Goal: Information Seeking & Learning: Learn about a topic

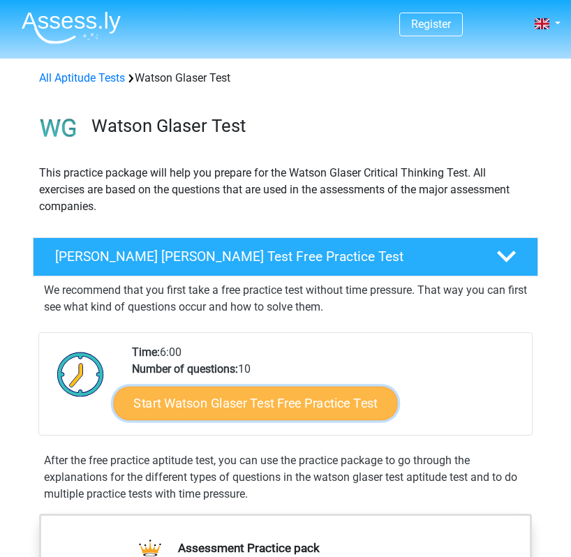
click at [195, 402] on link "Start Watson Glaser Test Free Practice Test" at bounding box center [256, 404] width 284 height 34
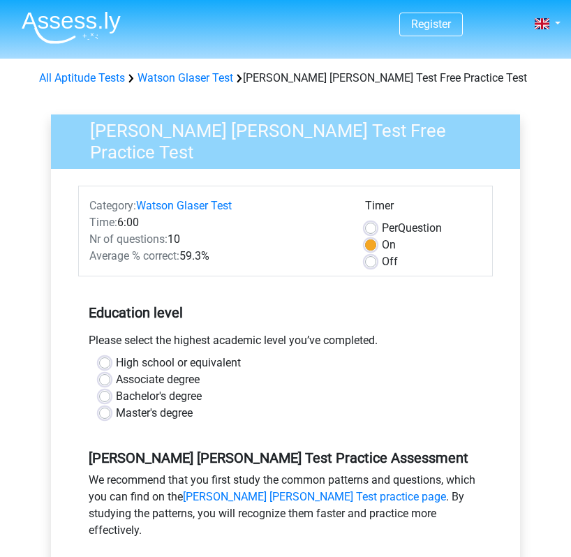
click at [116, 397] on label "Bachelor's degree" at bounding box center [159, 396] width 86 height 17
click at [103, 397] on input "Bachelor's degree" at bounding box center [104, 395] width 11 height 14
radio input "true"
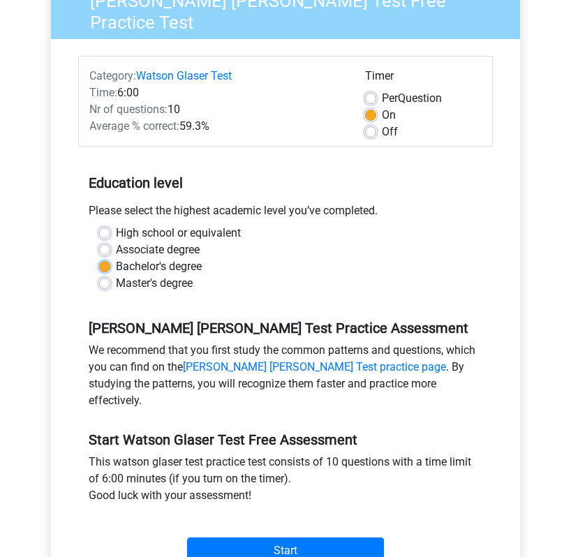
scroll to position [129, 0]
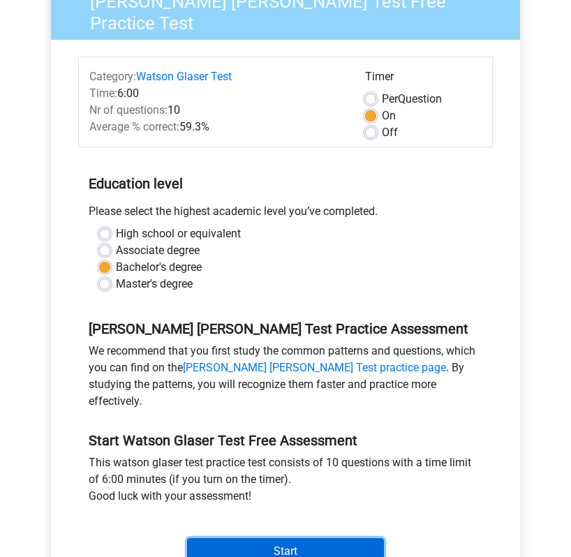
click at [272, 538] on input "Start" at bounding box center [285, 551] width 197 height 27
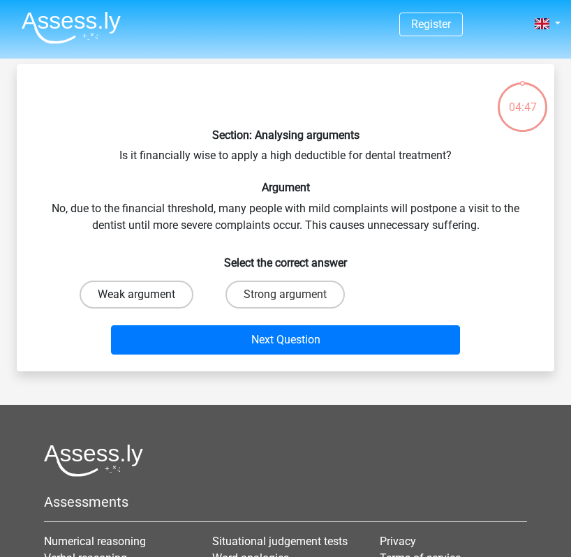
click at [159, 289] on label "Weak argument" at bounding box center [137, 295] width 114 height 28
click at [146, 295] on input "Weak argument" at bounding box center [141, 299] width 9 height 9
radio input "true"
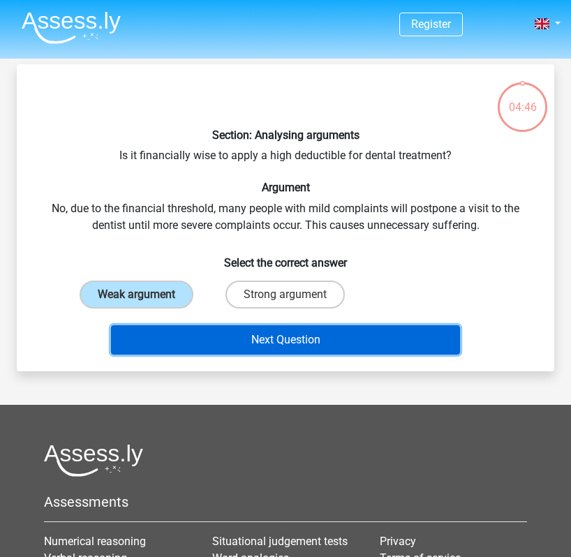
click at [175, 338] on button "Next Question" at bounding box center [285, 339] width 349 height 29
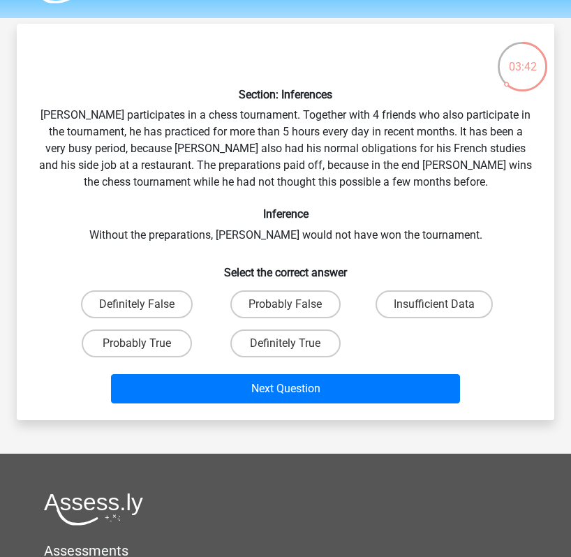
scroll to position [37, 0]
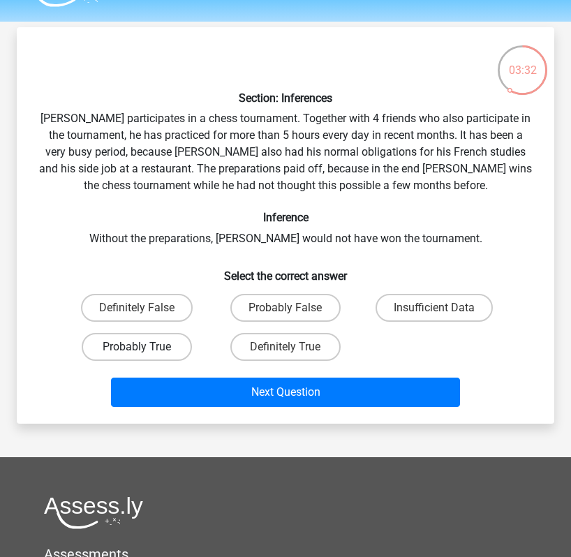
click at [159, 348] on label "Probably True" at bounding box center [137, 347] width 110 height 28
click at [146, 348] on input "Probably True" at bounding box center [141, 351] width 9 height 9
radio input "true"
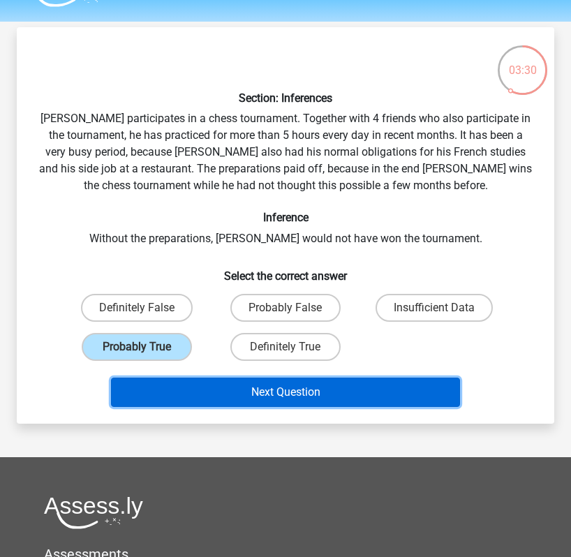
click at [196, 397] on button "Next Question" at bounding box center [285, 392] width 349 height 29
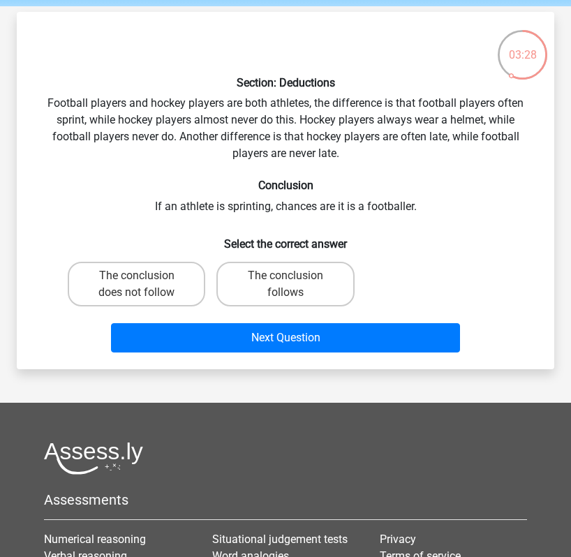
scroll to position [50, 0]
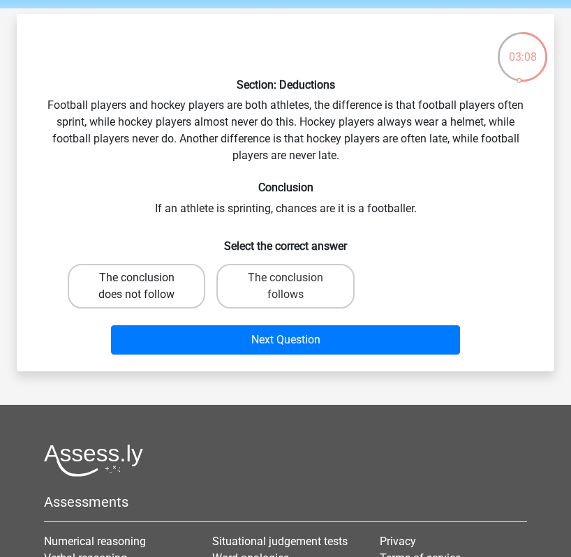
click at [140, 276] on label "The conclusion does not follow" at bounding box center [137, 286] width 138 height 45
click at [140, 278] on input "The conclusion does not follow" at bounding box center [141, 282] width 9 height 9
radio input "true"
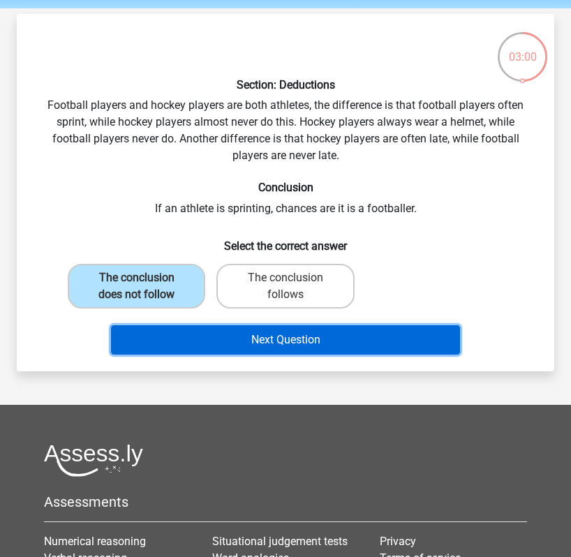
click at [176, 333] on button "Next Question" at bounding box center [285, 339] width 349 height 29
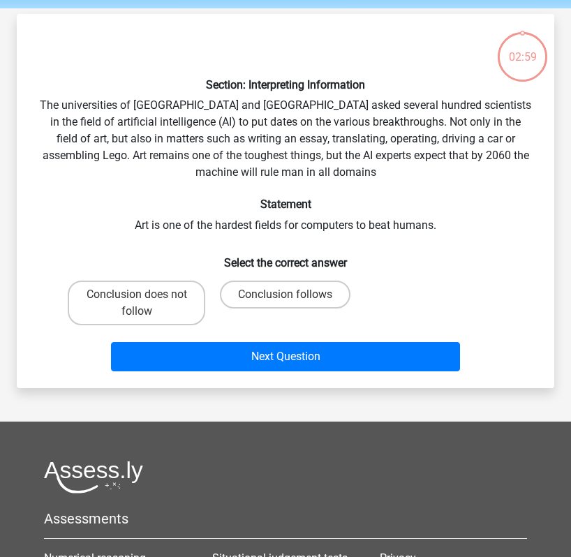
scroll to position [64, 0]
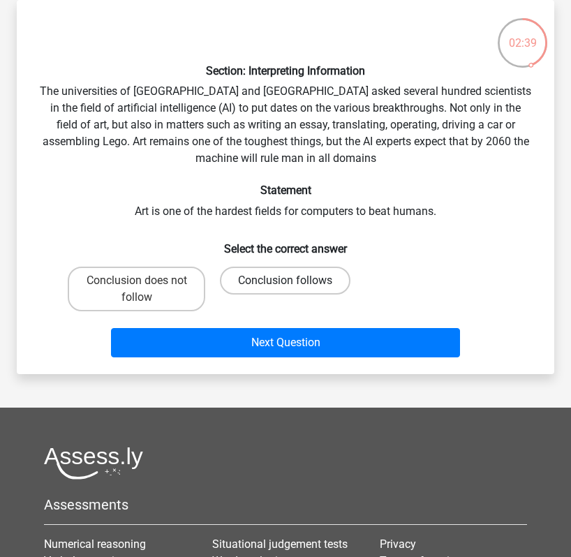
click at [273, 282] on label "Conclusion follows" at bounding box center [285, 281] width 131 height 28
click at [286, 282] on input "Conclusion follows" at bounding box center [290, 285] width 9 height 9
radio input "true"
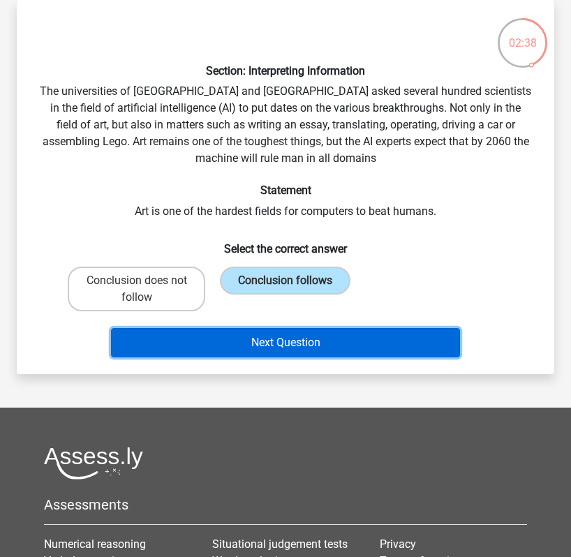
click at [240, 355] on button "Next Question" at bounding box center [285, 342] width 349 height 29
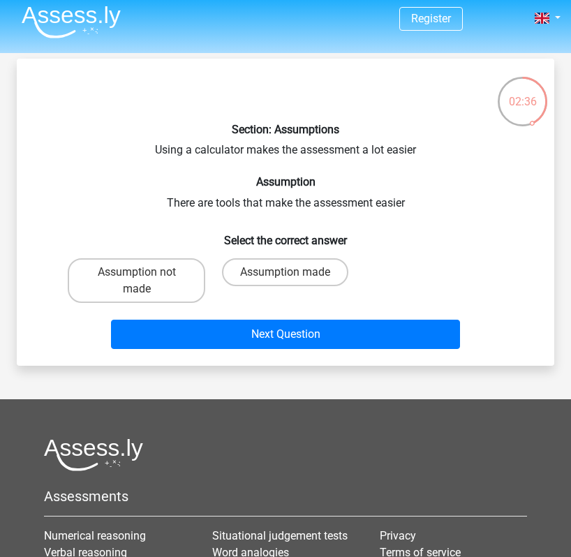
scroll to position [10, 0]
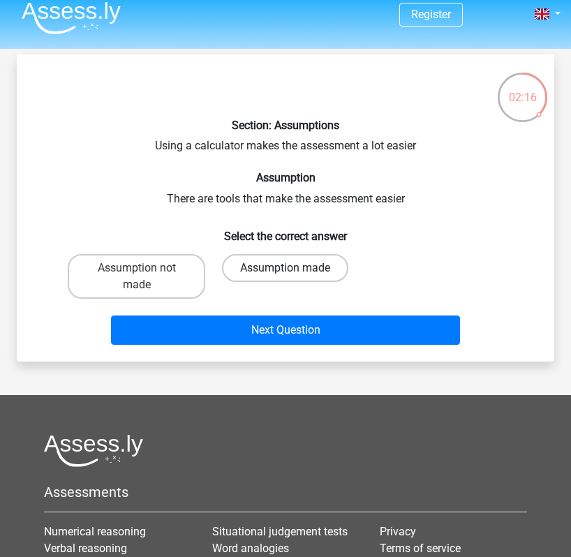
click at [238, 268] on label "Assumption made" at bounding box center [285, 268] width 126 height 28
click at [286, 268] on input "Assumption made" at bounding box center [290, 272] width 9 height 9
radio input "true"
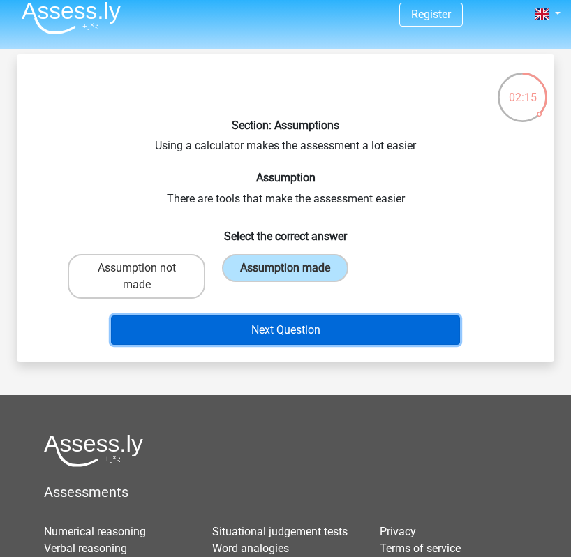
click at [226, 325] on button "Next Question" at bounding box center [285, 330] width 349 height 29
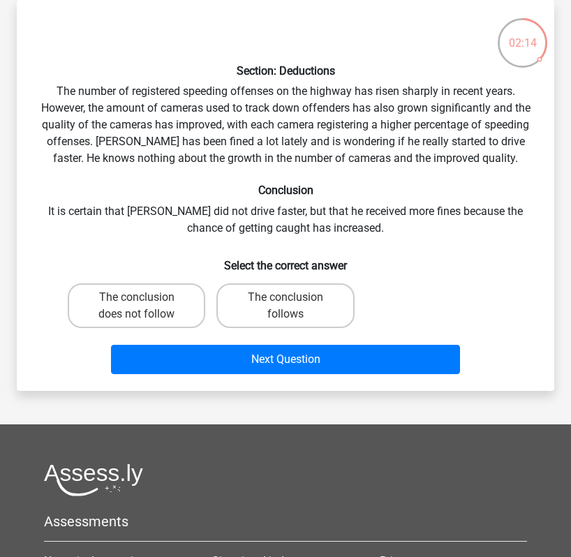
scroll to position [53, 0]
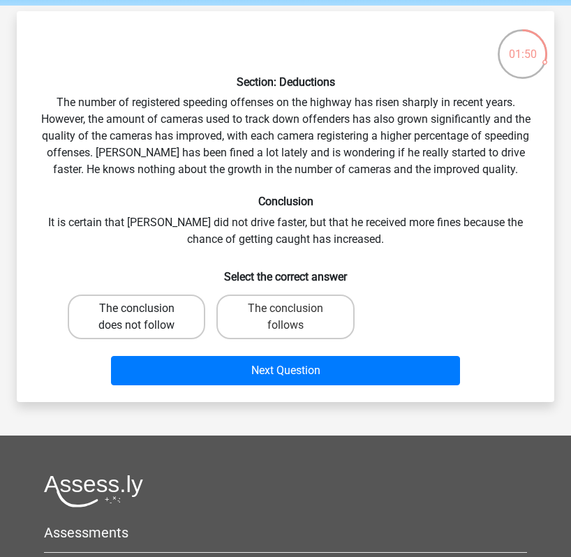
click at [161, 312] on label "The conclusion does not follow" at bounding box center [137, 317] width 138 height 45
click at [146, 312] on input "The conclusion does not follow" at bounding box center [141, 313] width 9 height 9
radio input "true"
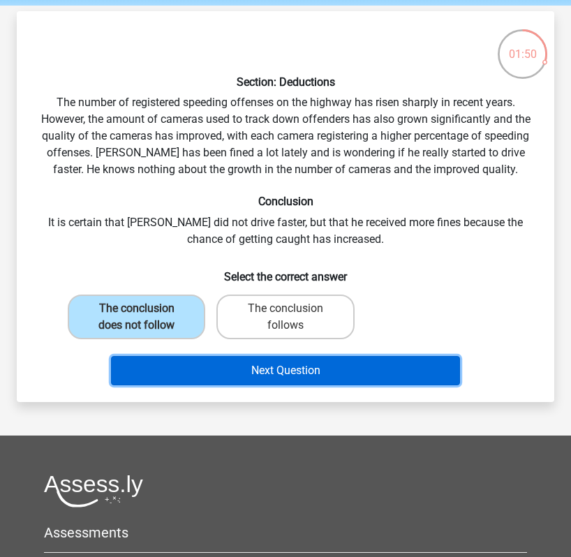
click at [170, 359] on button "Next Question" at bounding box center [285, 370] width 349 height 29
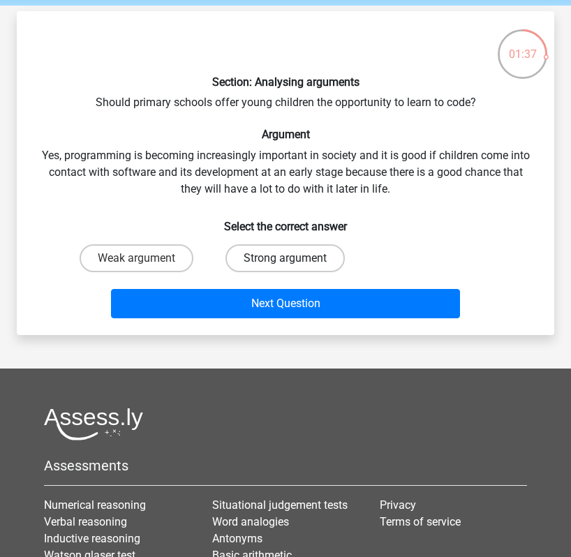
click at [247, 265] on label "Strong argument" at bounding box center [285, 258] width 119 height 28
click at [286, 265] on input "Strong argument" at bounding box center [290, 262] width 9 height 9
radio input "true"
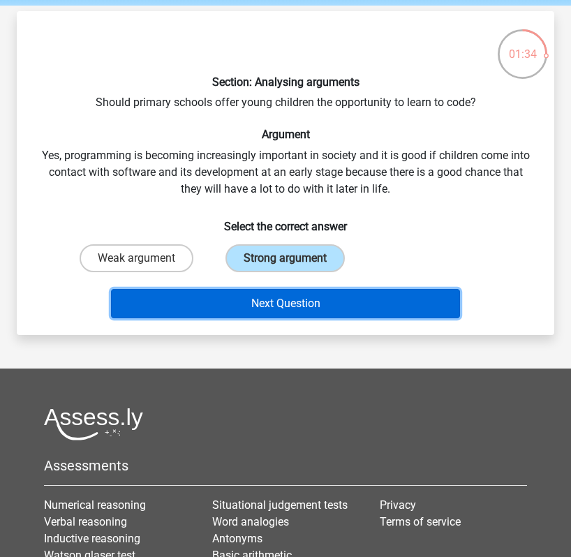
click at [224, 298] on button "Next Question" at bounding box center [285, 303] width 349 height 29
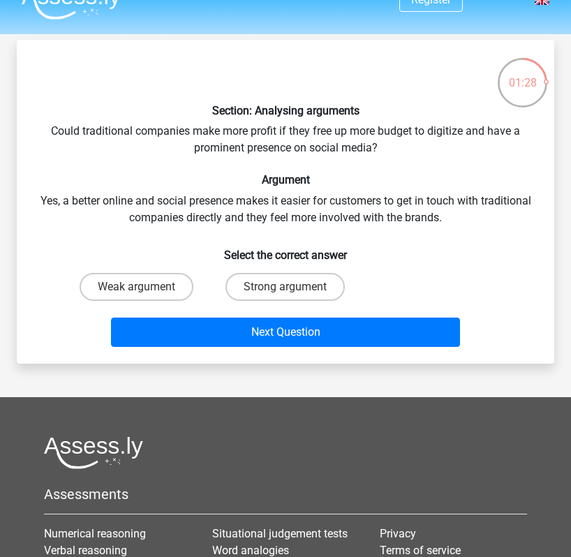
scroll to position [22, 0]
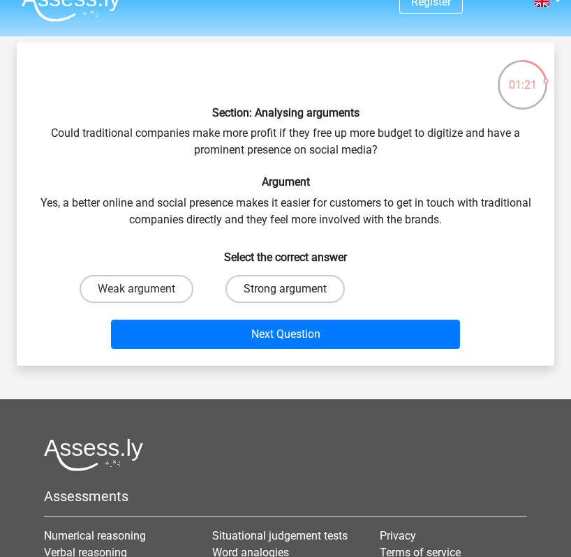
click at [293, 288] on label "Strong argument" at bounding box center [285, 289] width 119 height 28
click at [293, 289] on input "Strong argument" at bounding box center [290, 293] width 9 height 9
radio input "true"
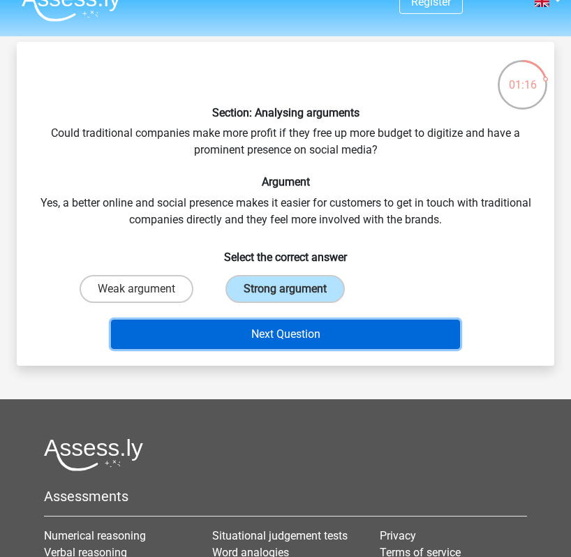
click at [251, 345] on button "Next Question" at bounding box center [285, 334] width 349 height 29
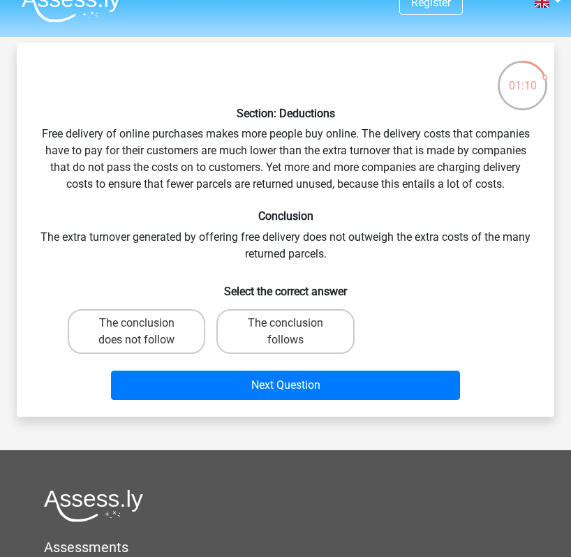
scroll to position [19, 0]
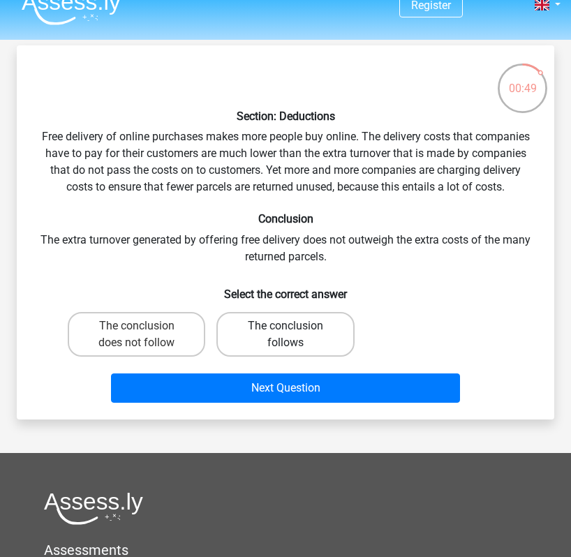
click at [247, 343] on label "The conclusion follows" at bounding box center [286, 334] width 138 height 45
click at [286, 335] on input "The conclusion follows" at bounding box center [290, 330] width 9 height 9
radio input "true"
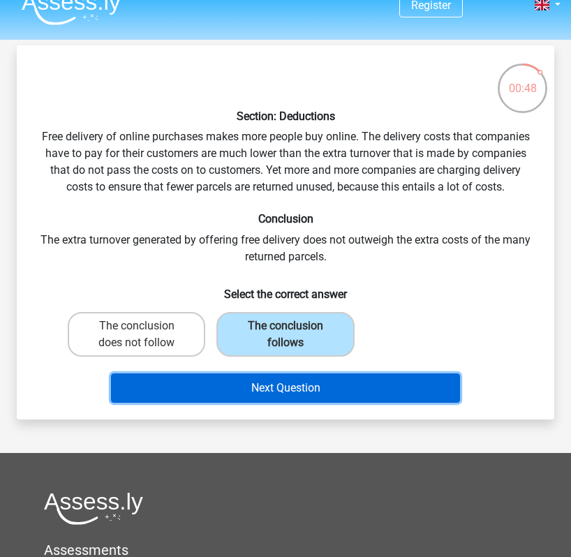
click at [244, 383] on button "Next Question" at bounding box center [285, 388] width 349 height 29
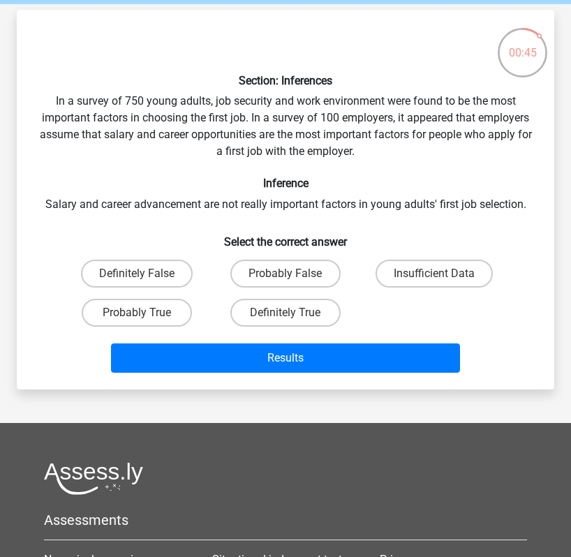
scroll to position [53, 0]
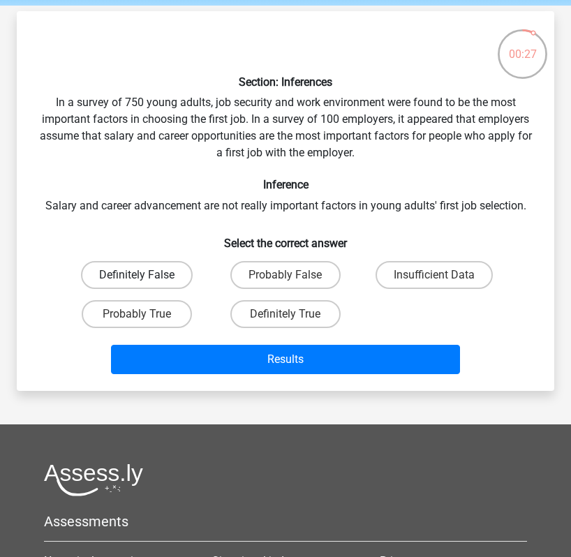
click at [152, 278] on label "Definitely False" at bounding box center [137, 275] width 112 height 28
click at [146, 278] on input "Definitely False" at bounding box center [141, 279] width 9 height 9
radio input "true"
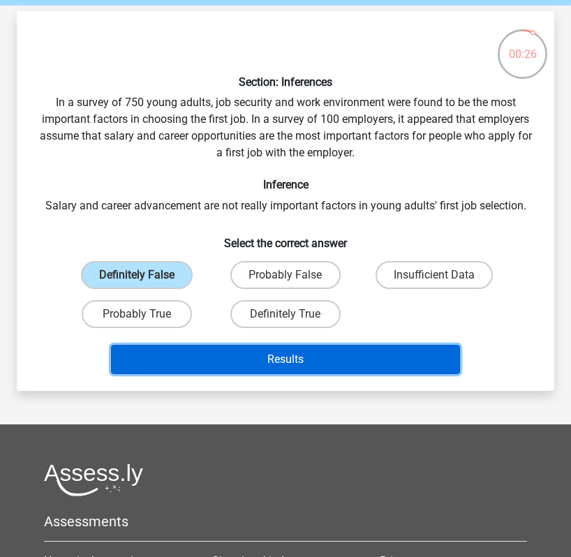
click at [170, 346] on button "Results" at bounding box center [285, 359] width 349 height 29
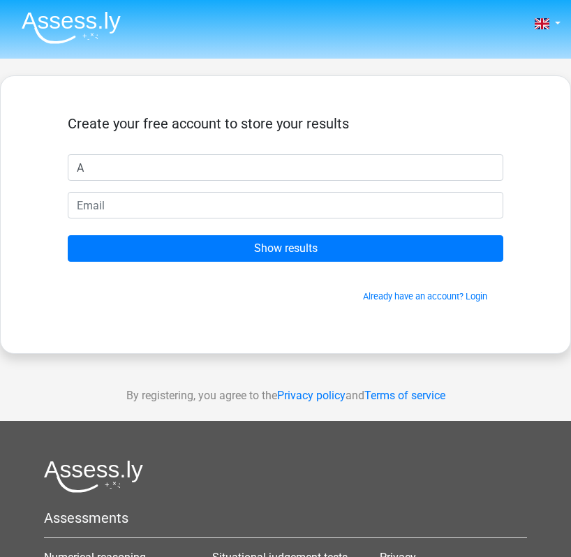
type input "Aoife"
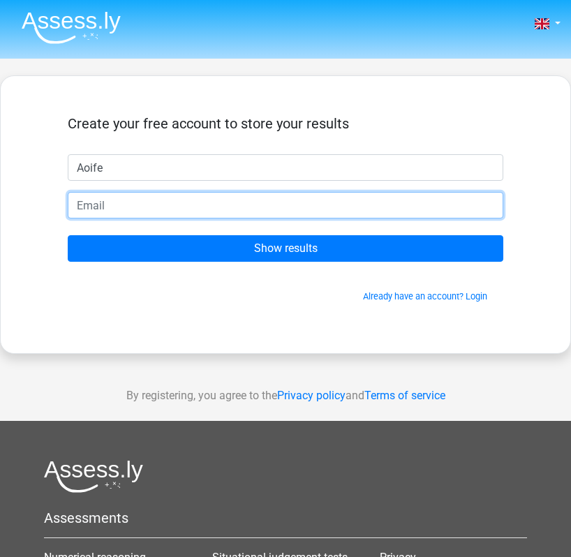
click at [124, 207] on input "email" at bounding box center [286, 205] width 436 height 27
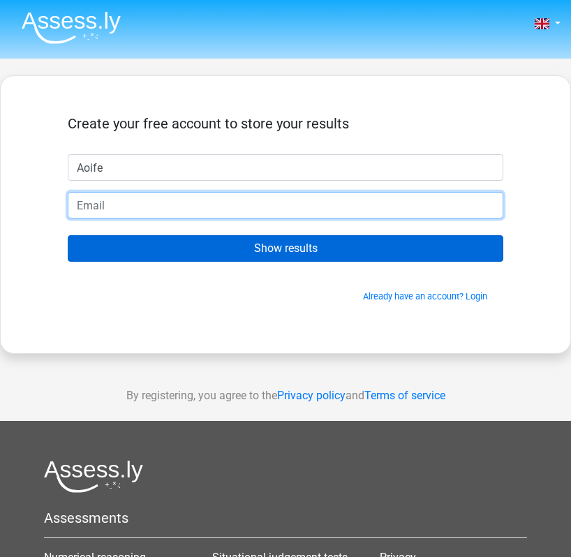
type input "aoiferey@icloud.com"
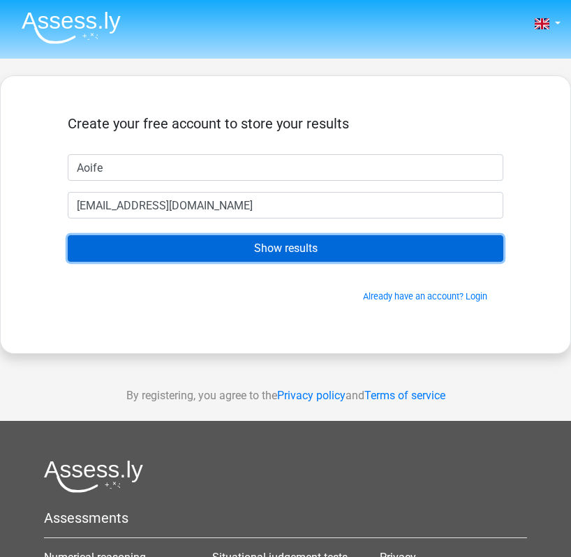
click at [145, 250] on input "Show results" at bounding box center [286, 248] width 436 height 27
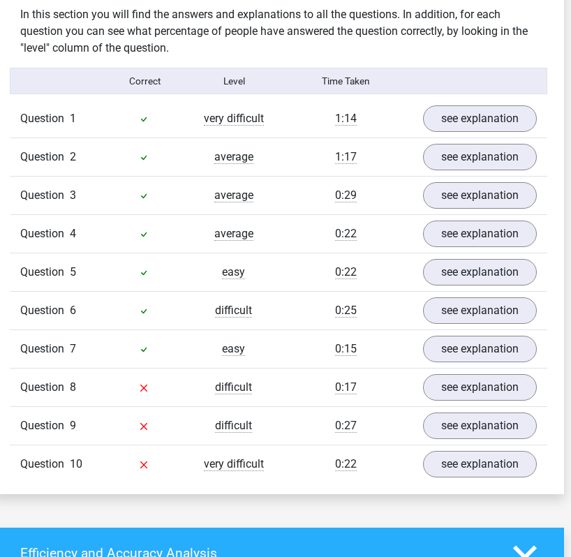
scroll to position [1122, 7]
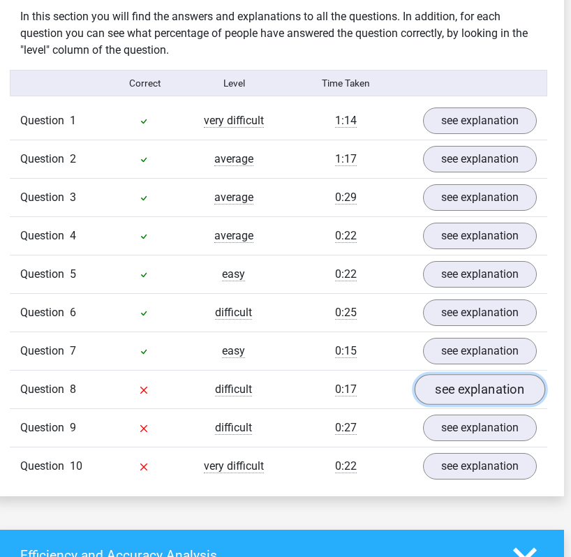
click at [450, 374] on link "see explanation" at bounding box center [480, 389] width 131 height 31
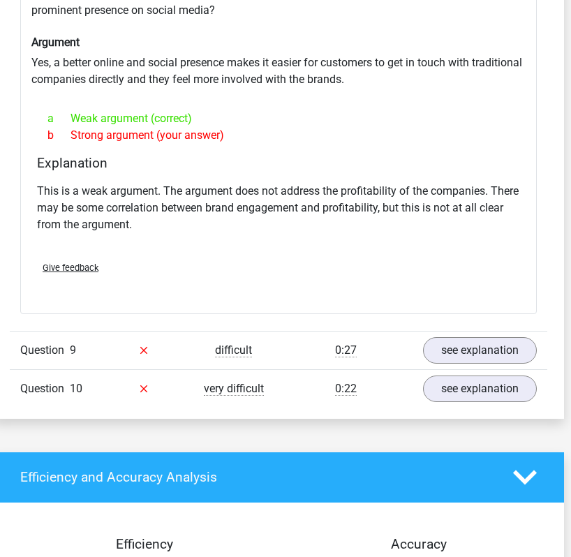
scroll to position [1738, 7]
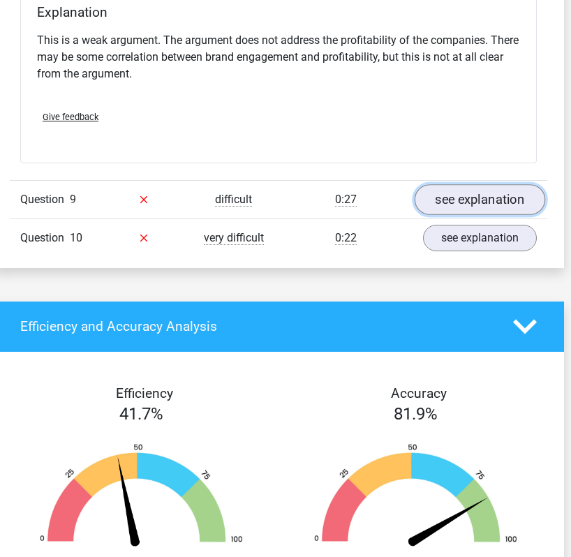
click at [484, 184] on link "see explanation" at bounding box center [480, 199] width 131 height 31
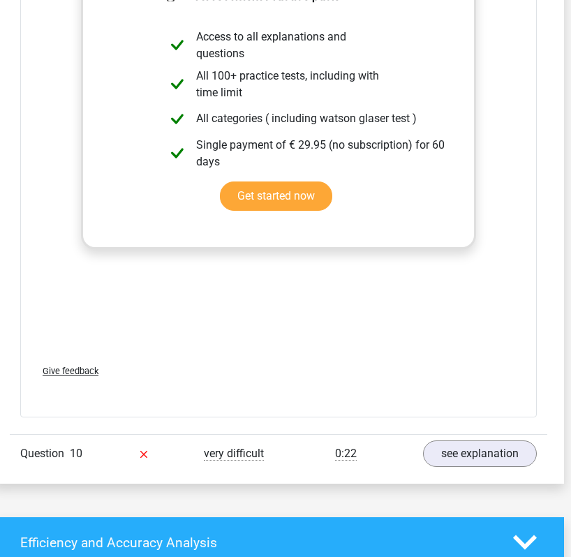
scroll to position [2420, 7]
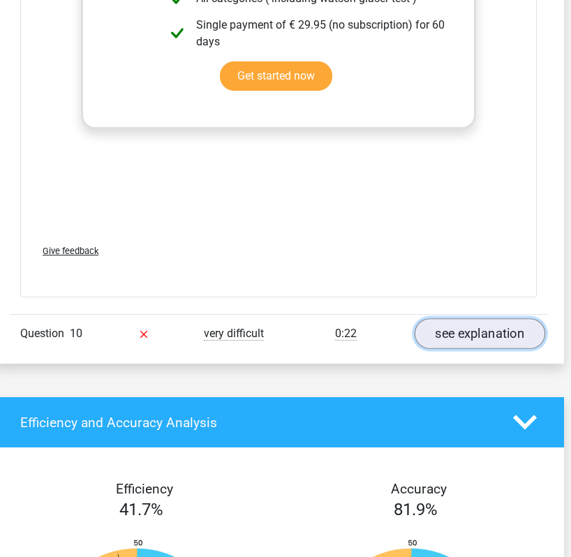
click at [446, 318] on link "see explanation" at bounding box center [480, 333] width 131 height 31
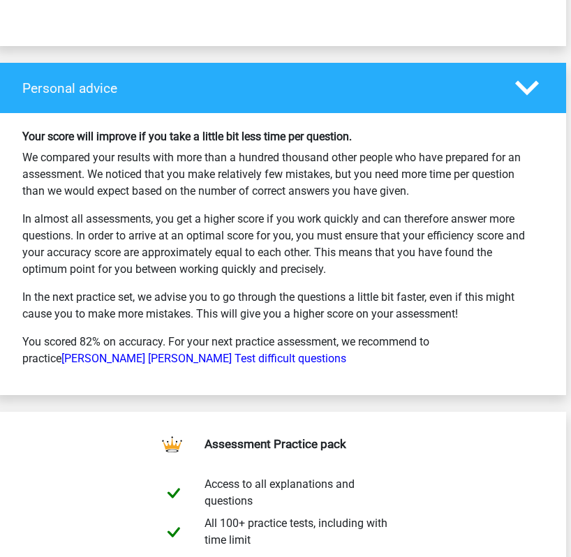
scroll to position [4020, 5]
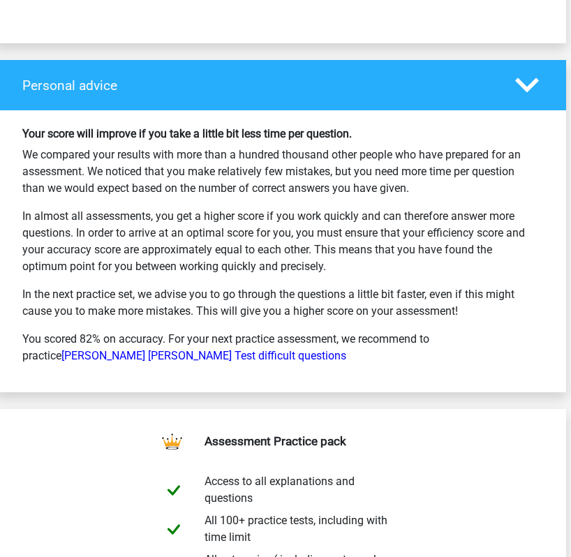
click at [155, 346] on p "You scored 82% on accuracy. For your next practice assessment, we recommend to …" at bounding box center [280, 348] width 517 height 34
click at [115, 349] on link "[PERSON_NAME] [PERSON_NAME] Test difficult questions" at bounding box center [203, 355] width 285 height 13
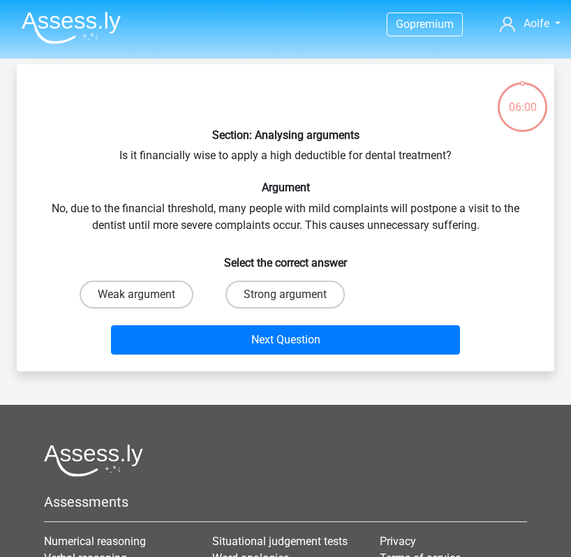
scroll to position [53, 0]
